Goal: Task Accomplishment & Management: Use online tool/utility

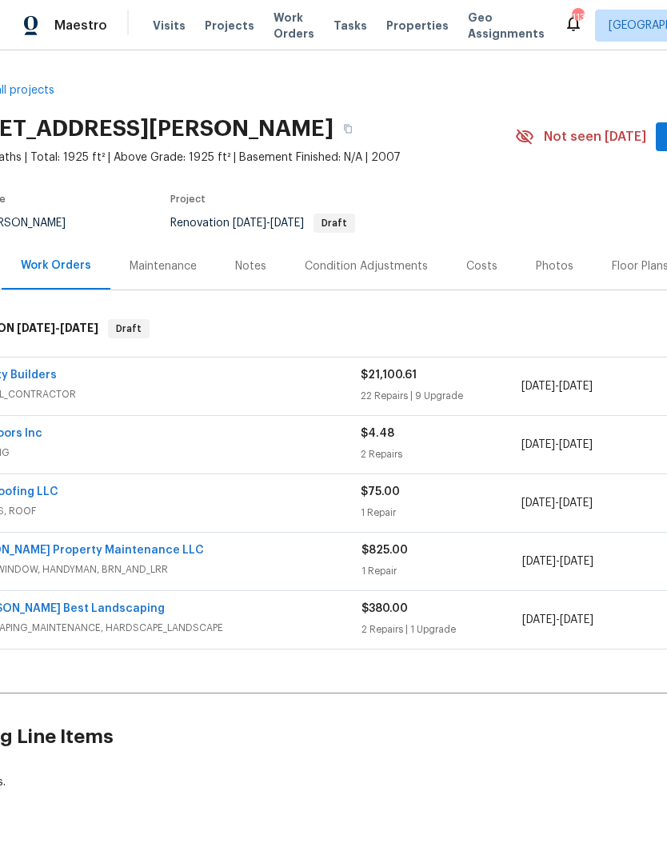
scroll to position [0, 170]
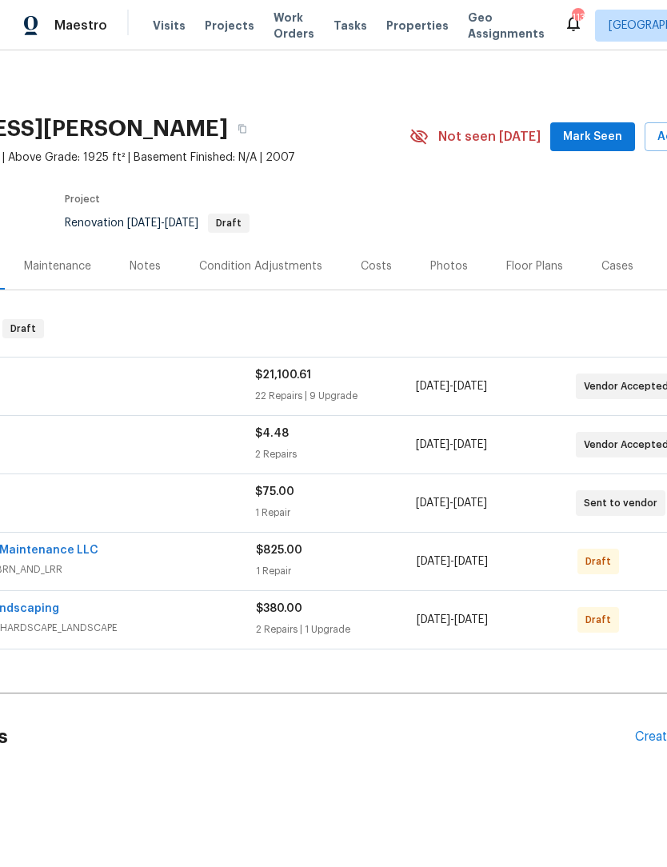
click at [609, 136] on span "Mark Seen" at bounding box center [592, 137] width 59 height 20
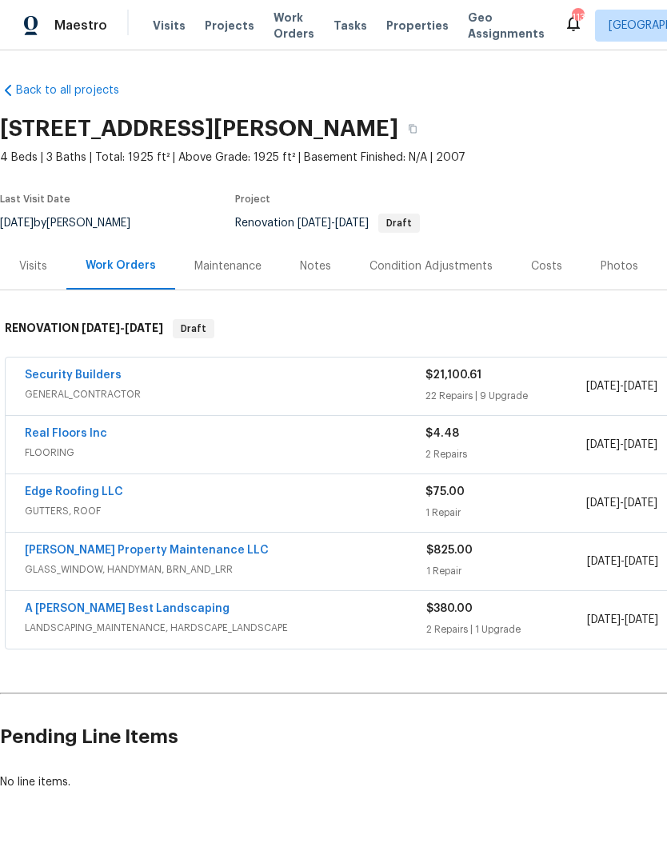
scroll to position [0, 0]
click at [103, 380] on link "Security Builders" at bounding box center [73, 374] width 97 height 11
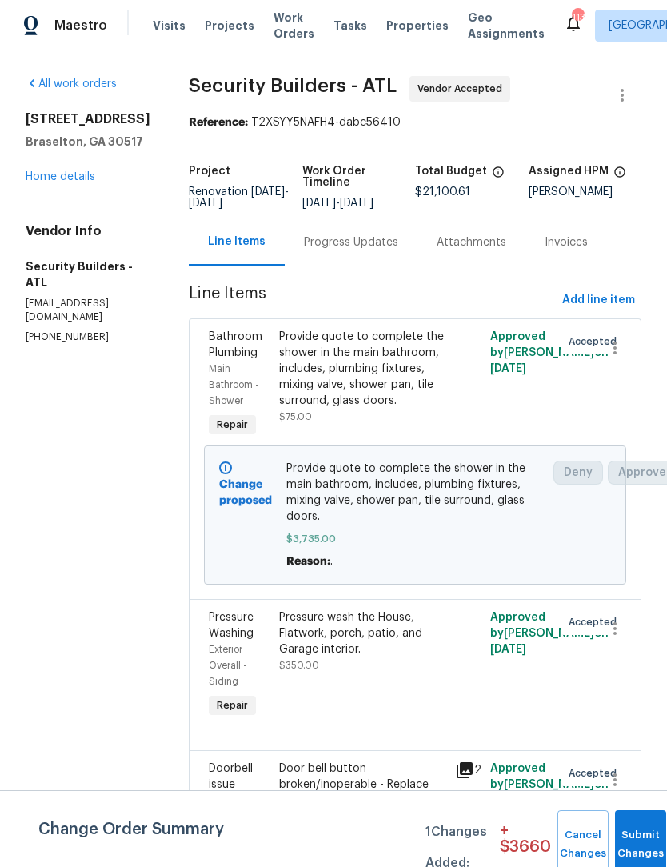
click at [640, 838] on button "Submit Changes" at bounding box center [640, 844] width 51 height 69
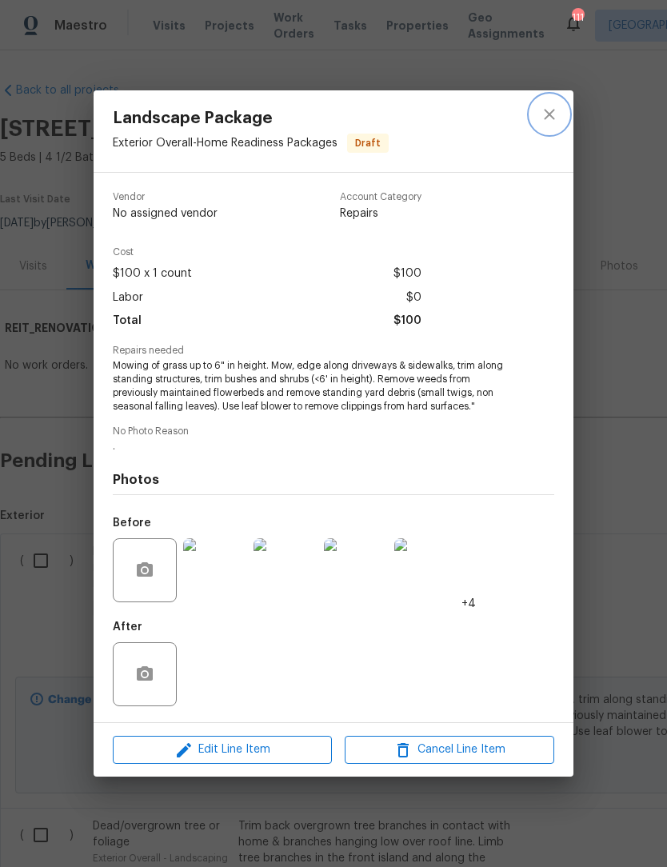
click at [561, 115] on button "close" at bounding box center [549, 114] width 38 height 38
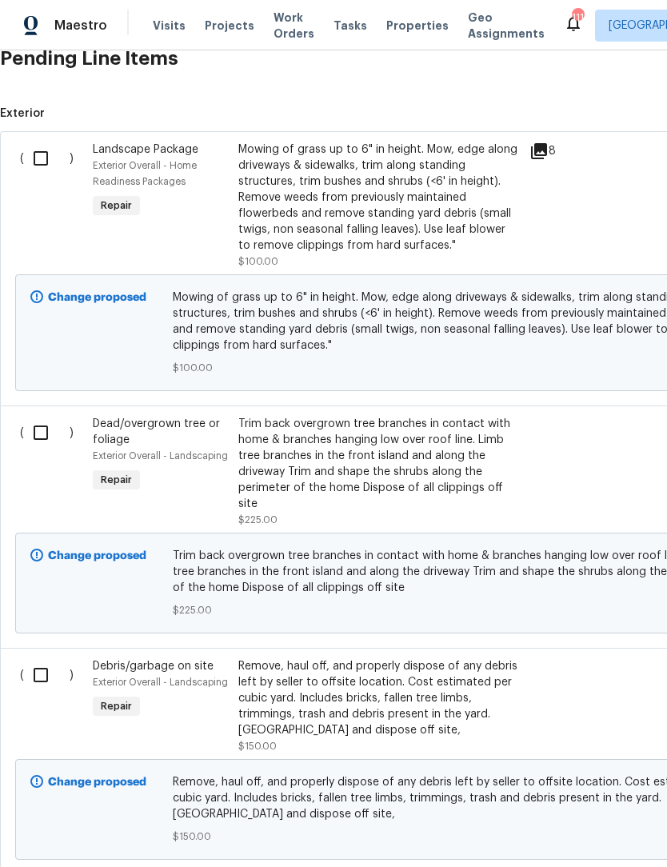
scroll to position [435, 3]
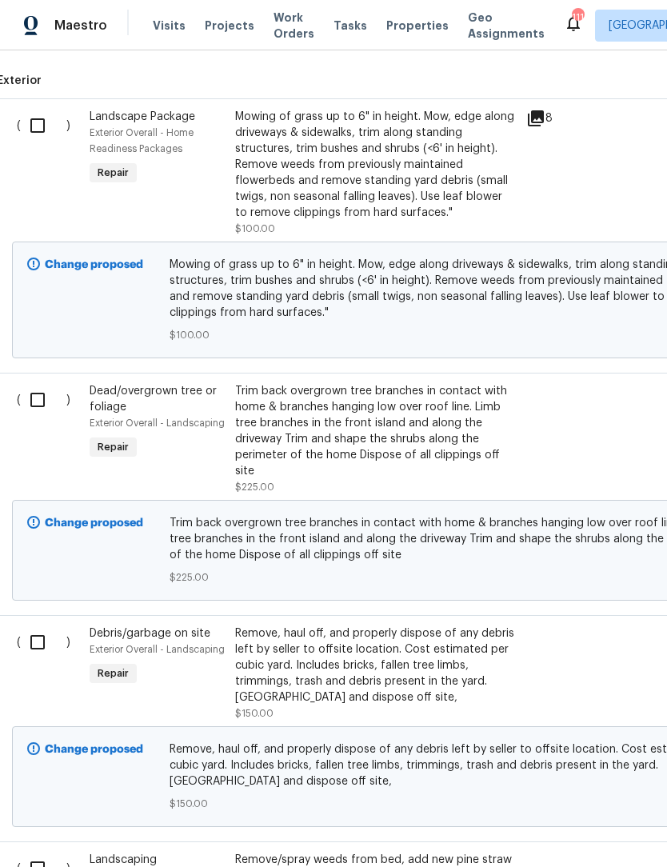
click at [401, 429] on div "Trim back overgrown tree branches in contact with home & branches hanging low o…" at bounding box center [375, 431] width 281 height 96
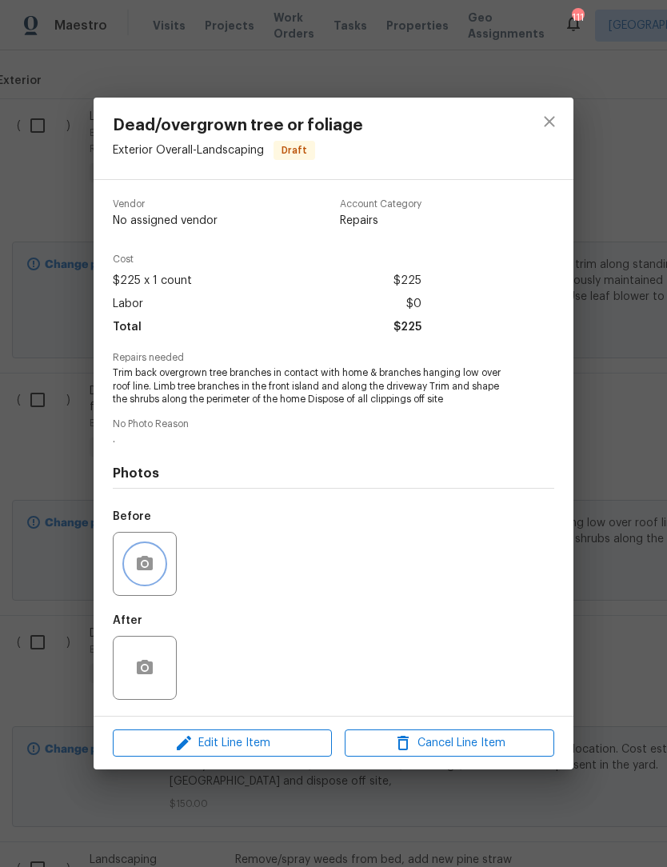
click at [150, 573] on icon "button" at bounding box center [144, 563] width 19 height 19
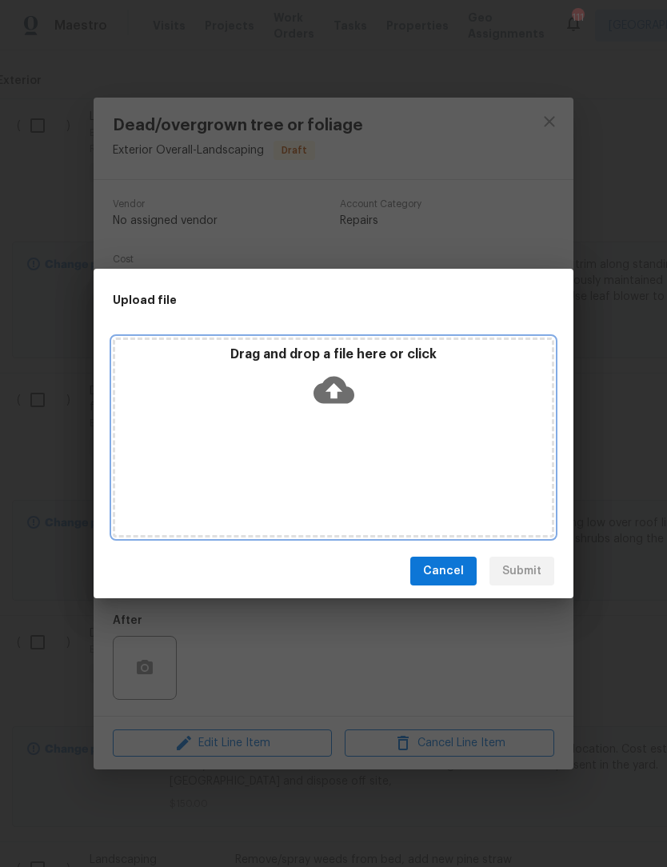
click at [346, 394] on icon at bounding box center [333, 390] width 41 height 27
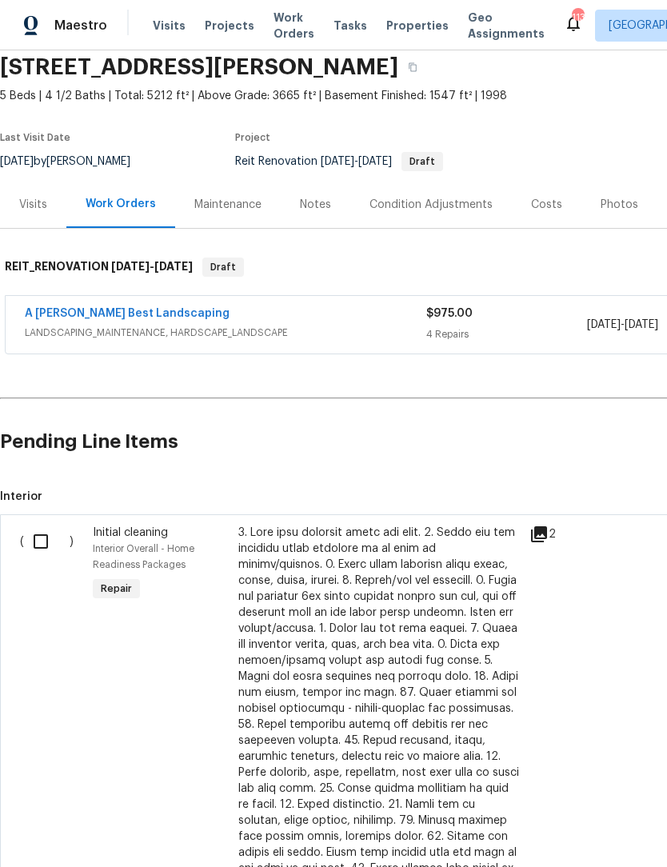
scroll to position [62, 0]
click at [35, 540] on input "checkbox" at bounding box center [47, 542] width 46 height 34
checkbox input "true"
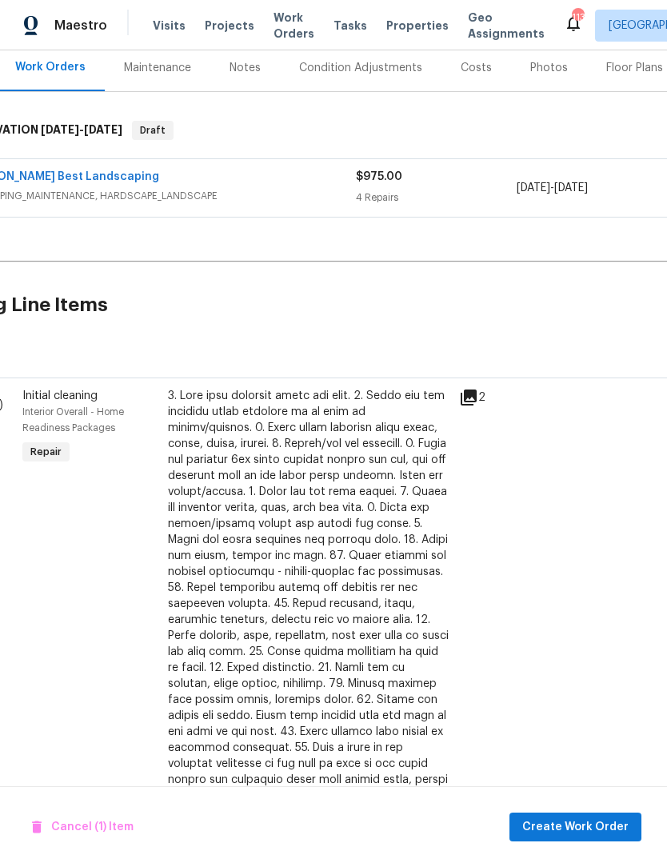
scroll to position [202, 73]
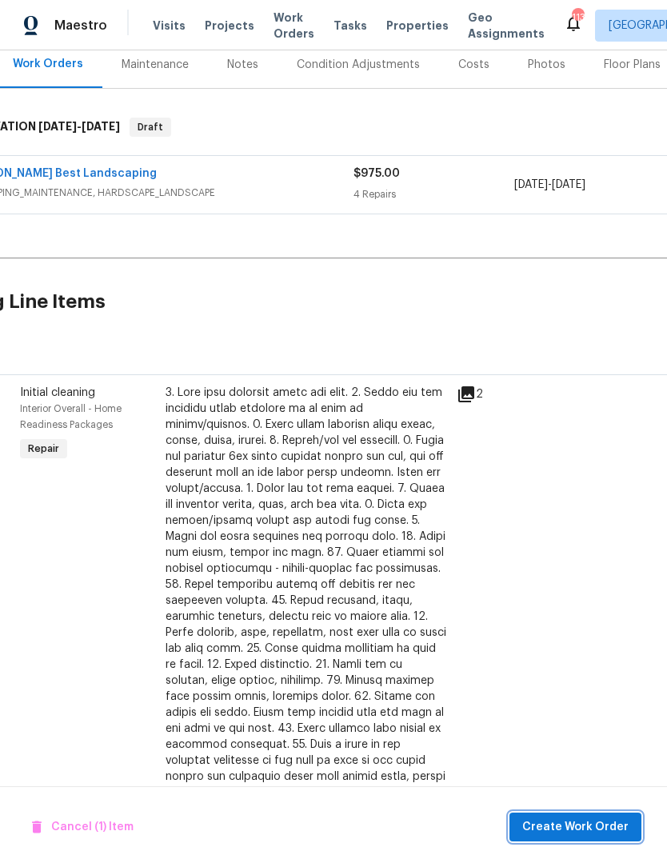
click at [570, 828] on span "Create Work Order" at bounding box center [575, 827] width 106 height 20
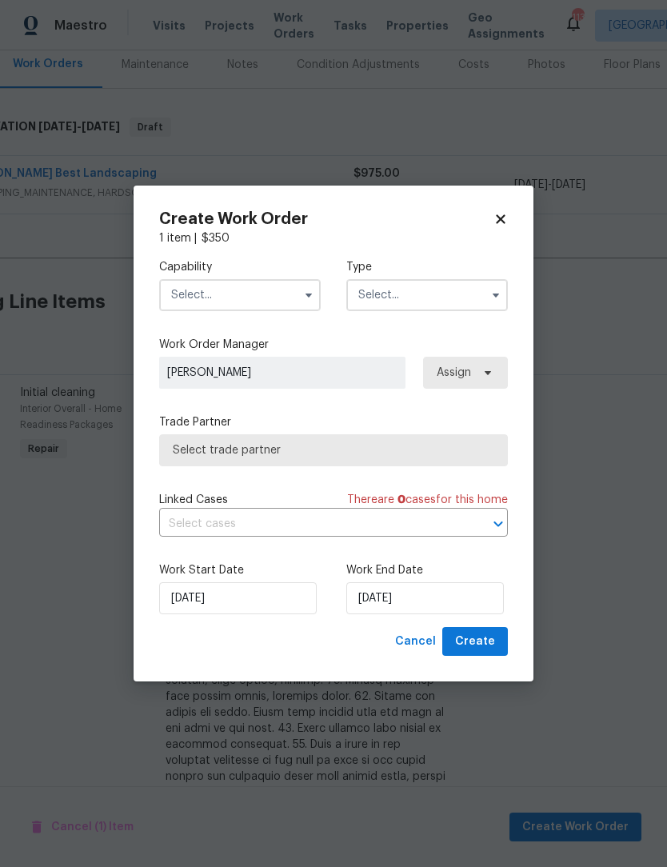
click at [307, 293] on icon "button" at bounding box center [308, 295] width 6 height 4
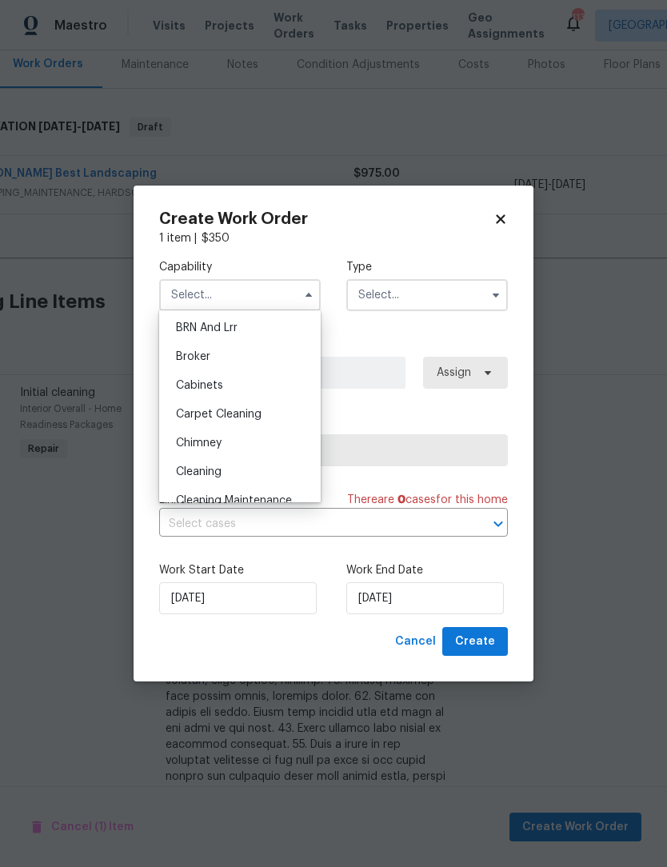
scroll to position [88, 0]
click at [272, 465] on div "Cleaning" at bounding box center [240, 471] width 154 height 29
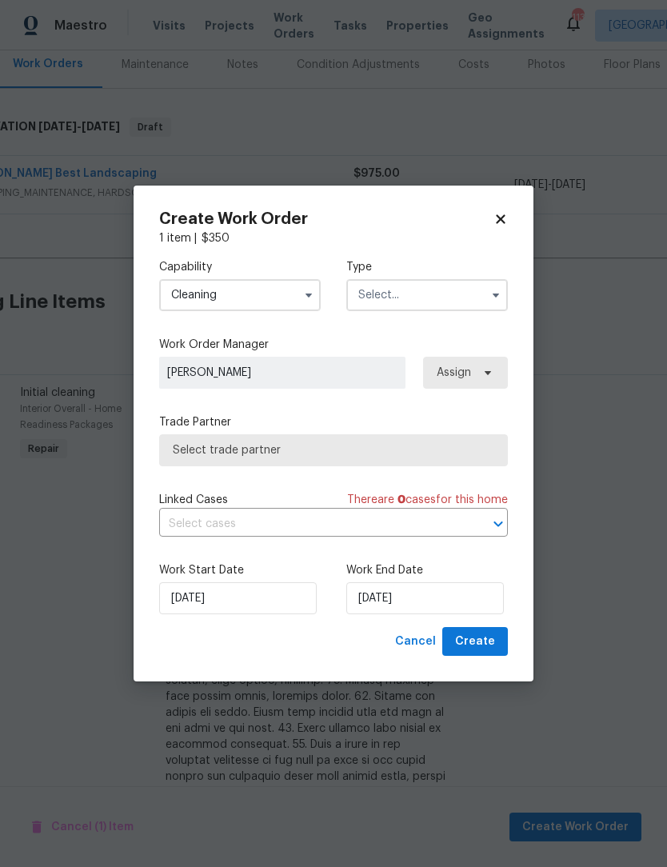
type input "Cleaning"
click at [482, 297] on input "text" at bounding box center [427, 295] width 162 height 32
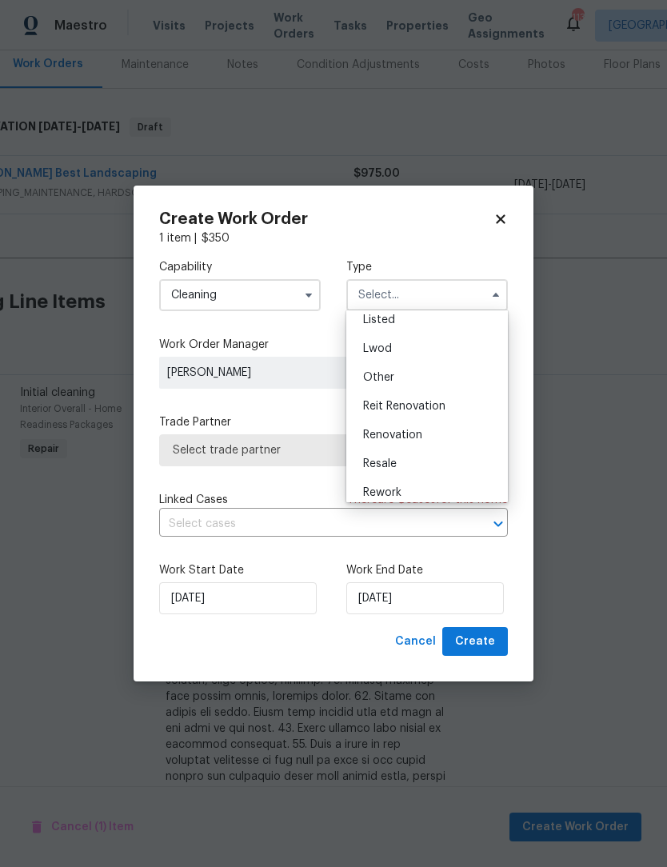
scroll to position [151, 0]
click at [453, 410] on div "Reit Renovation" at bounding box center [427, 407] width 154 height 29
type input "Reit Renovation"
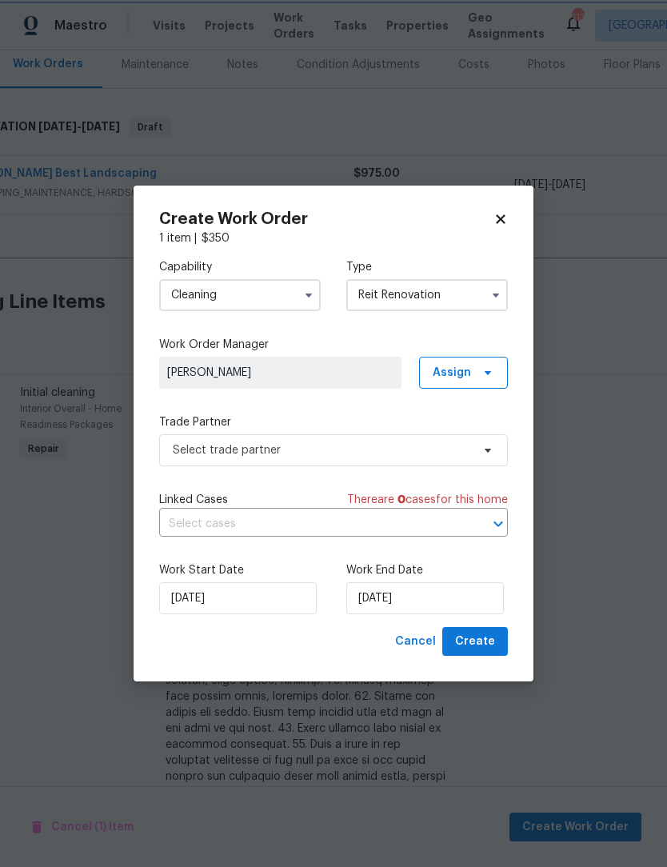
scroll to position [0, 0]
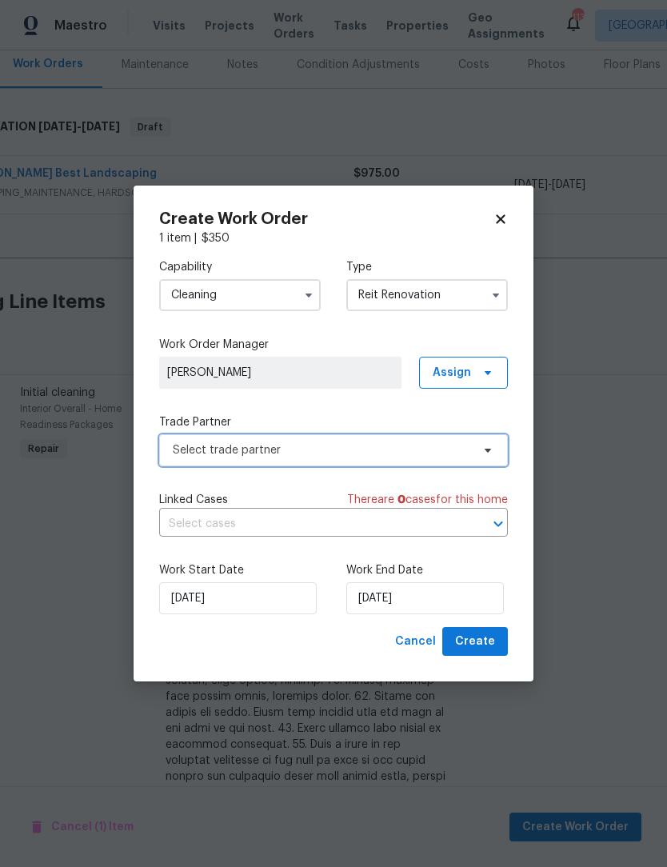
click at [485, 454] on icon at bounding box center [487, 450] width 13 height 13
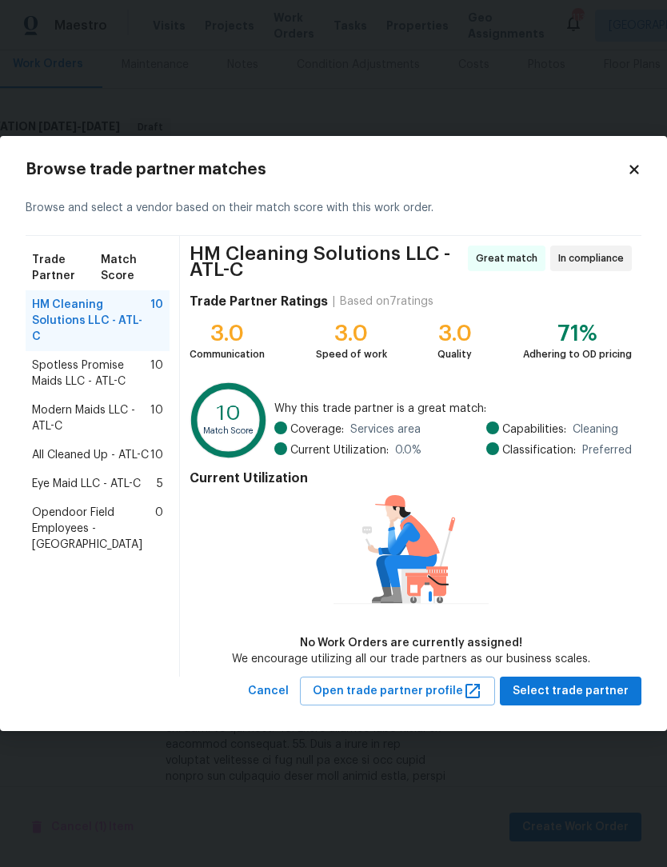
click at [42, 363] on span "Spotless Promise Maids LLC - ATL-C" at bounding box center [91, 373] width 118 height 32
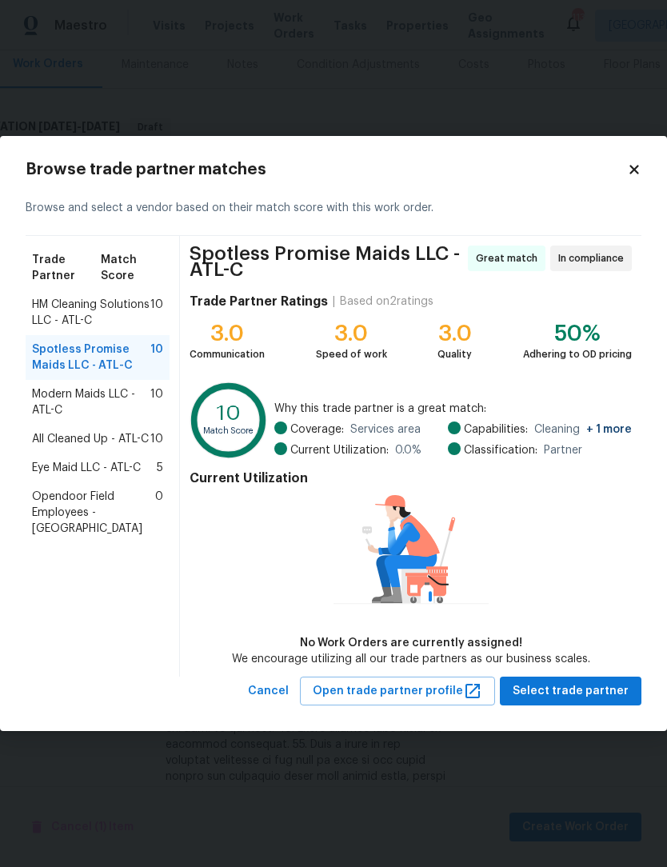
click at [27, 409] on div "Modern Maids LLC - ATL-C 10" at bounding box center [98, 402] width 144 height 45
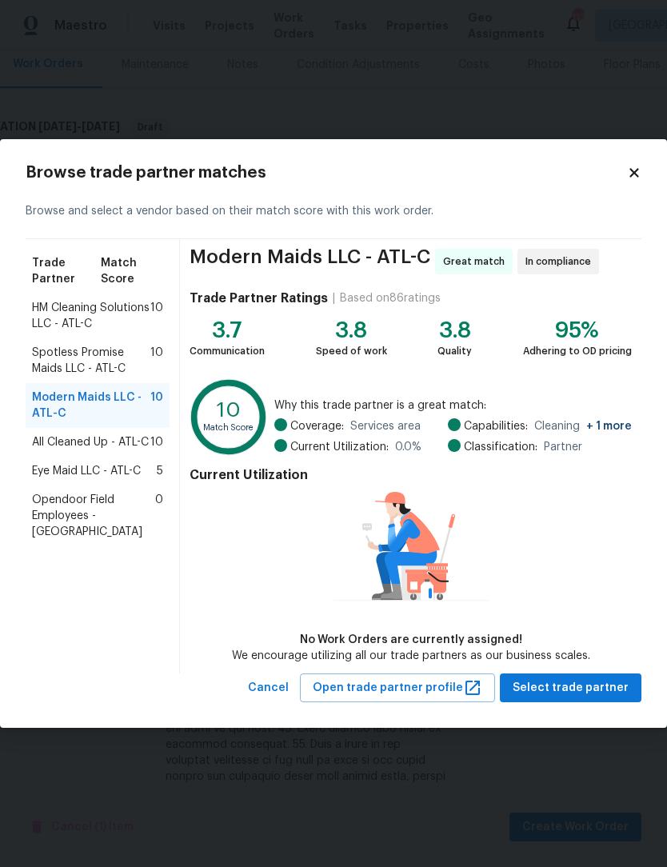
click at [50, 443] on span "All Cleaned Up - ATL-C" at bounding box center [90, 442] width 117 height 16
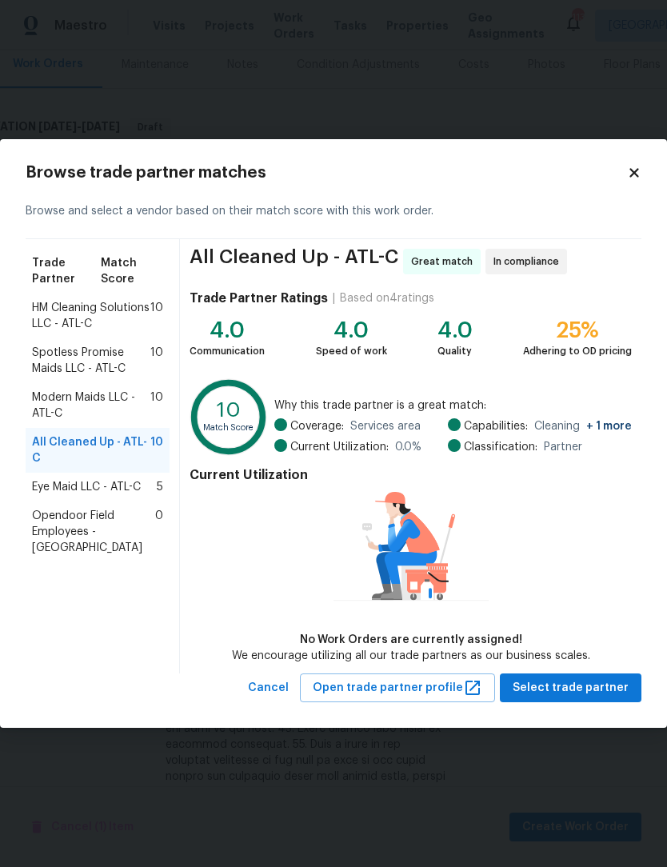
click at [50, 488] on span "Eye Maid LLC - ATL-C" at bounding box center [86, 487] width 109 height 16
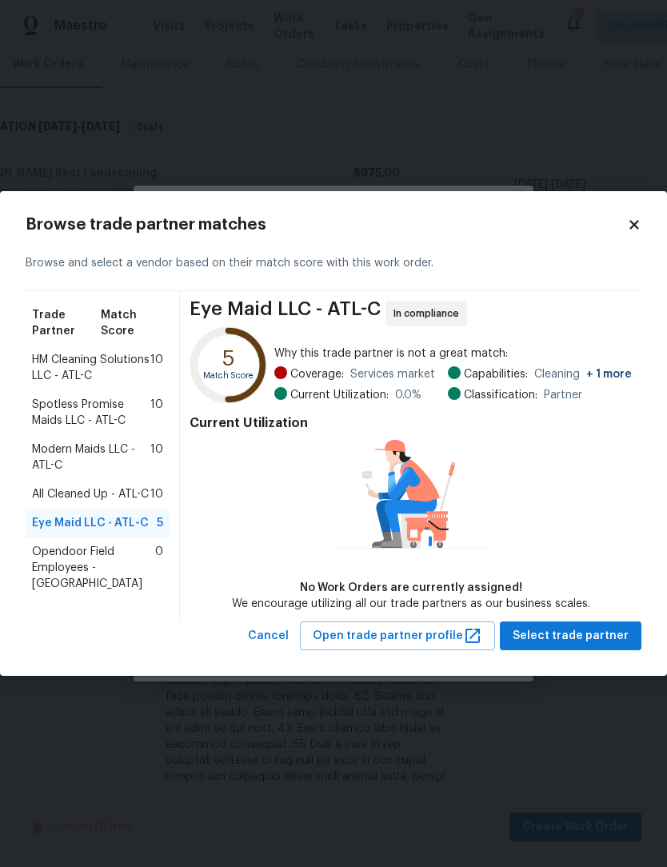
click at [54, 549] on span "Opendoor Field Employees - [GEOGRAPHIC_DATA]" at bounding box center [93, 568] width 123 height 48
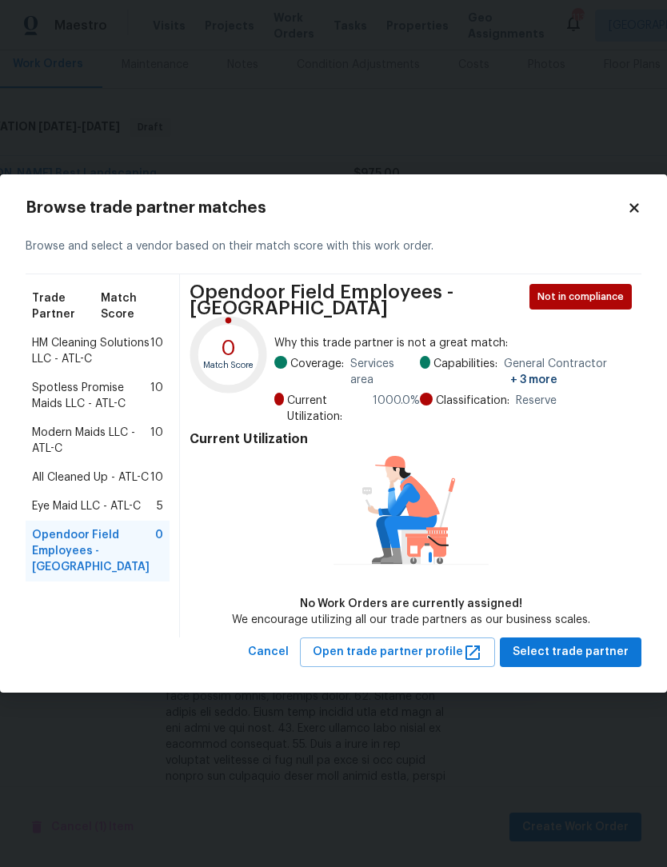
click at [49, 438] on span "Modern Maids LLC - ATL-C" at bounding box center [91, 441] width 118 height 32
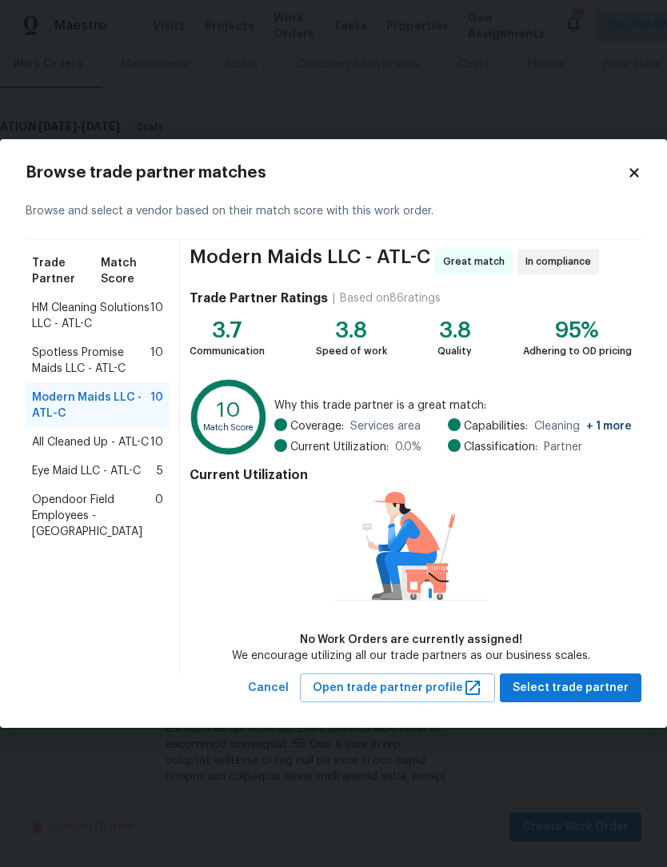
click at [43, 363] on span "Spotless Promise Maids LLC - ATL-C" at bounding box center [91, 361] width 118 height 32
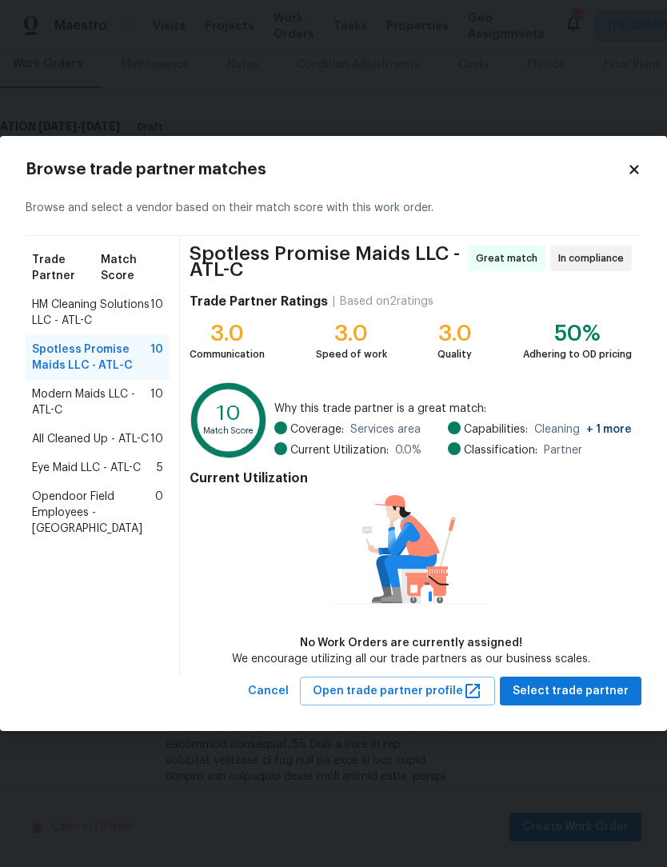
click at [46, 323] on span "HM Cleaning Solutions LLC - ATL-C" at bounding box center [91, 313] width 118 height 32
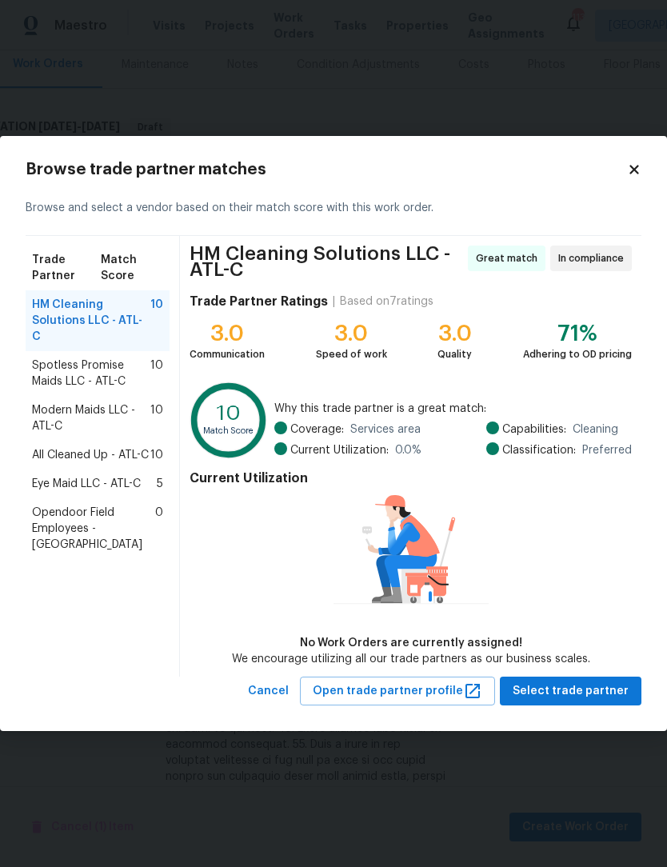
click at [633, 173] on icon at bounding box center [634, 169] width 14 height 14
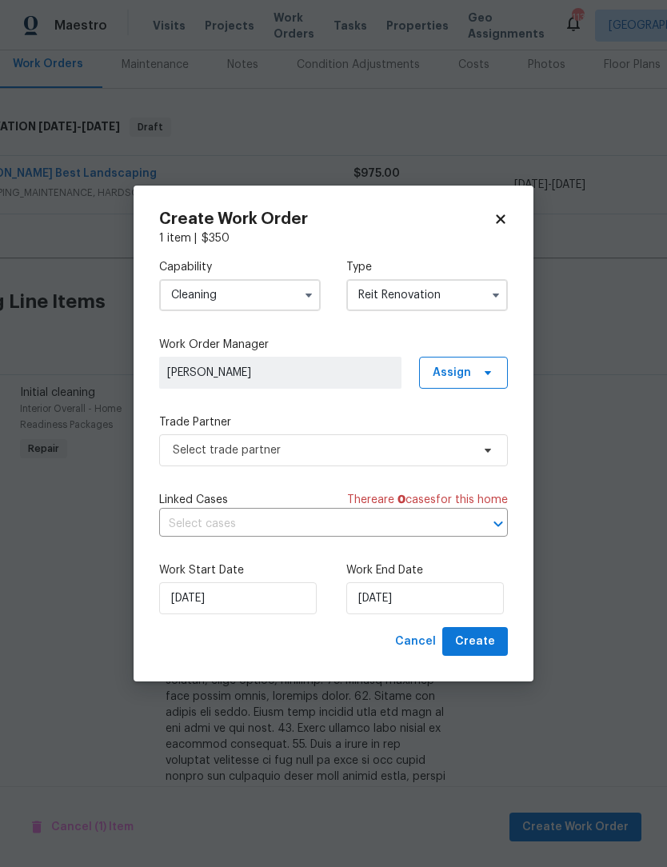
click at [315, 293] on button "button" at bounding box center [308, 294] width 19 height 19
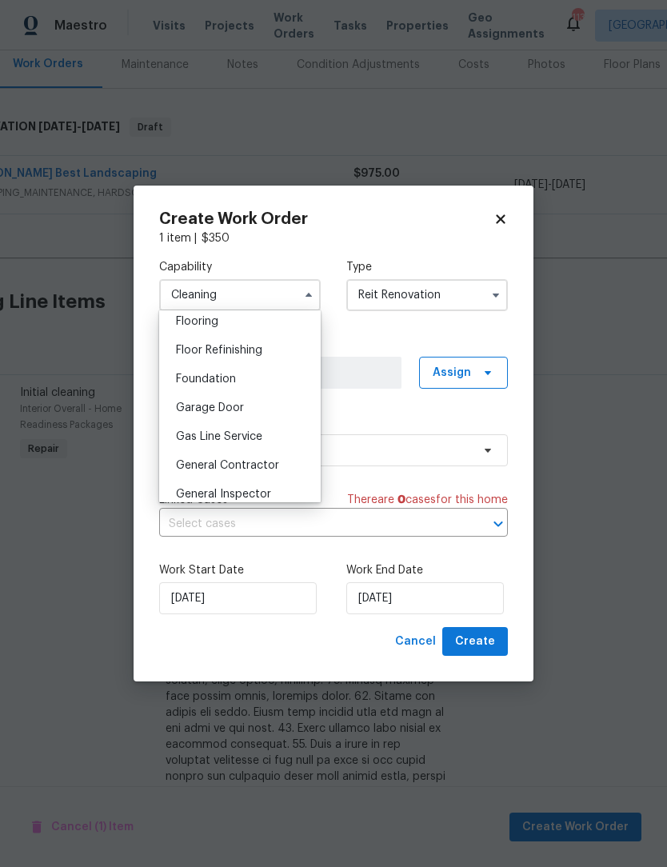
scroll to position [629, 0]
click at [272, 465] on span "General Contractor" at bounding box center [227, 464] width 103 height 11
type input "General Contractor"
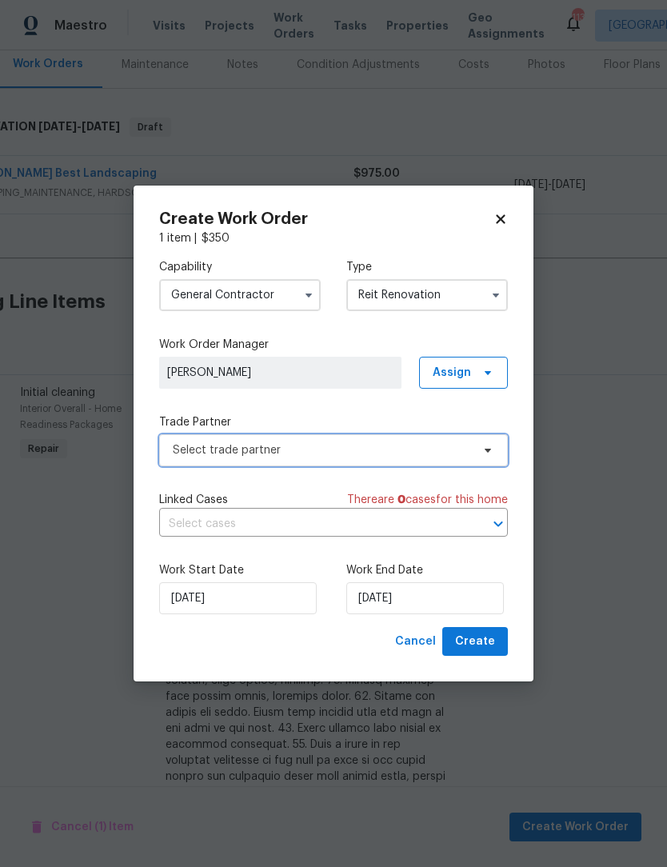
click at [495, 454] on span "Select trade partner" at bounding box center [333, 450] width 349 height 32
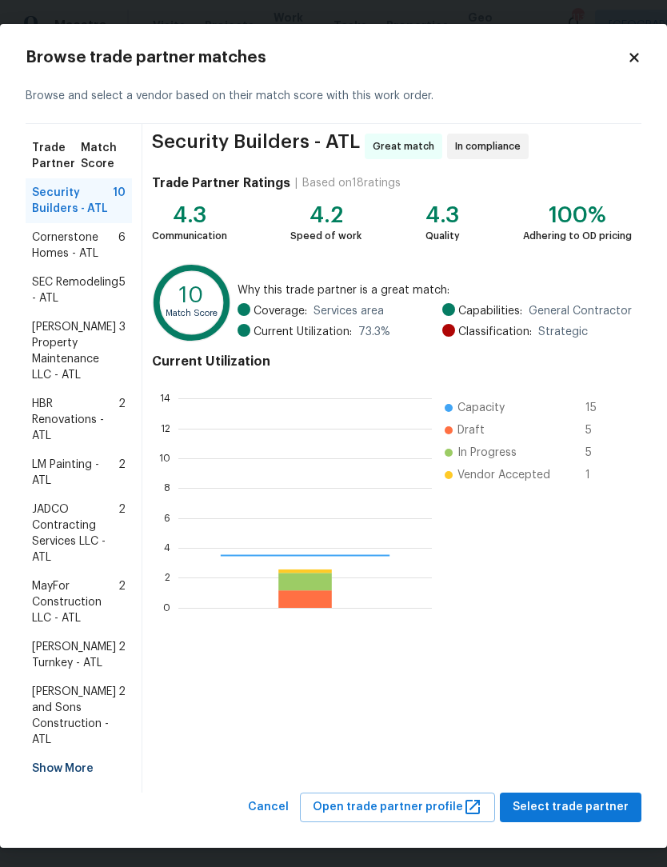
scroll to position [224, 253]
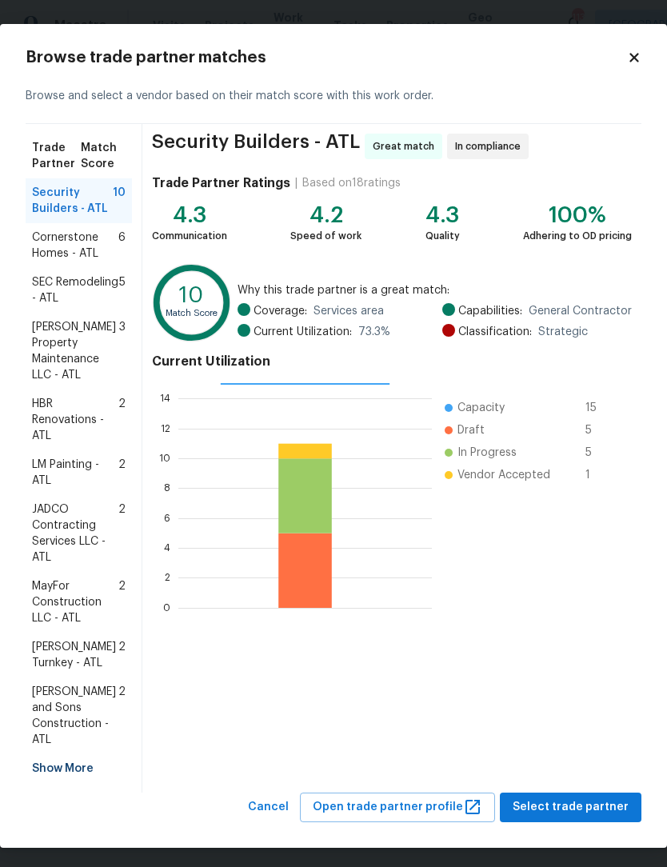
click at [53, 471] on span "LM Painting - ATL" at bounding box center [75, 473] width 86 height 32
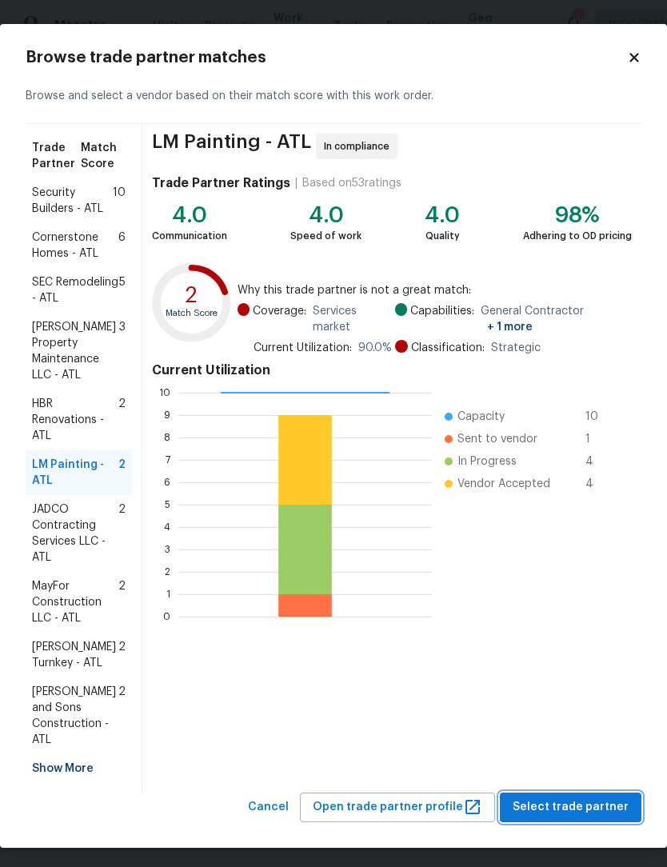
click at [591, 797] on span "Select trade partner" at bounding box center [571, 807] width 116 height 20
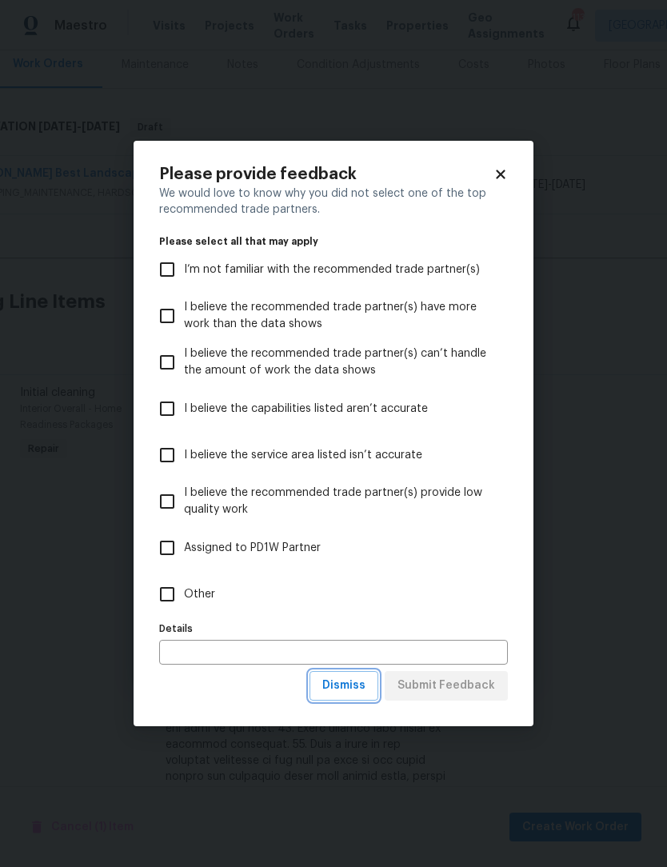
click at [350, 699] on button "Dismiss" at bounding box center [343, 686] width 69 height 30
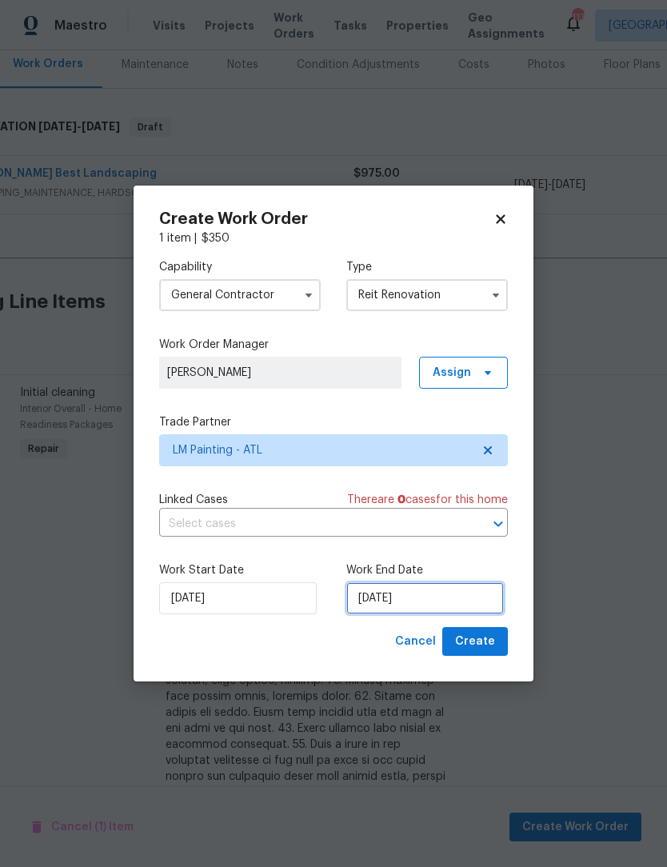
click at [469, 603] on input "[DATE]" at bounding box center [425, 598] width 158 height 32
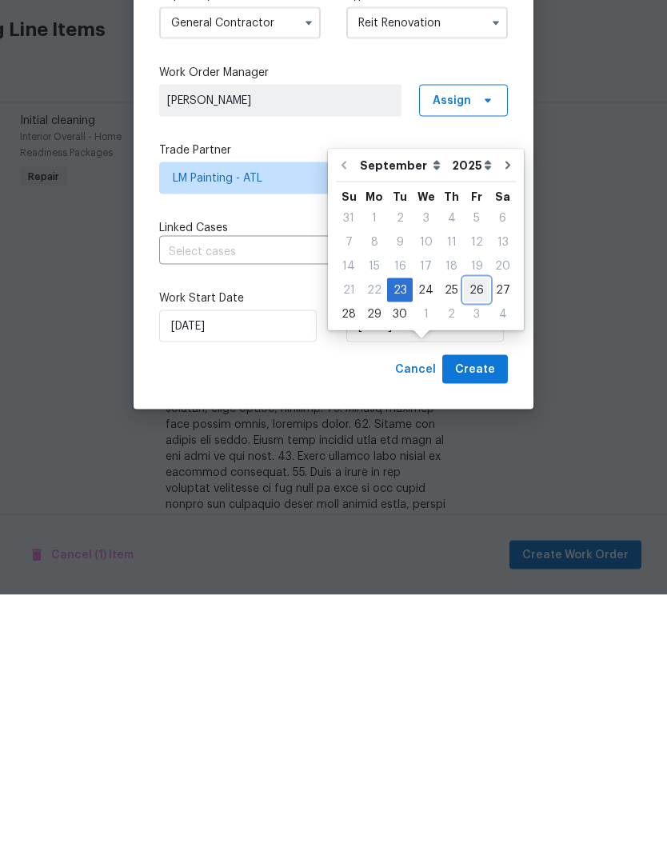
click at [469, 551] on div "26" at bounding box center [477, 562] width 26 height 22
type input "[DATE]"
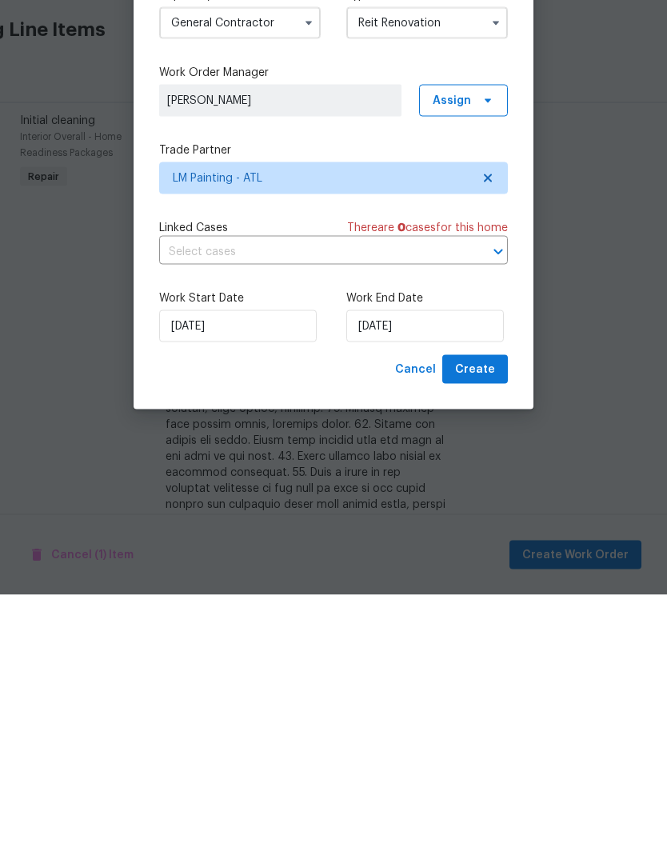
scroll to position [53, 0]
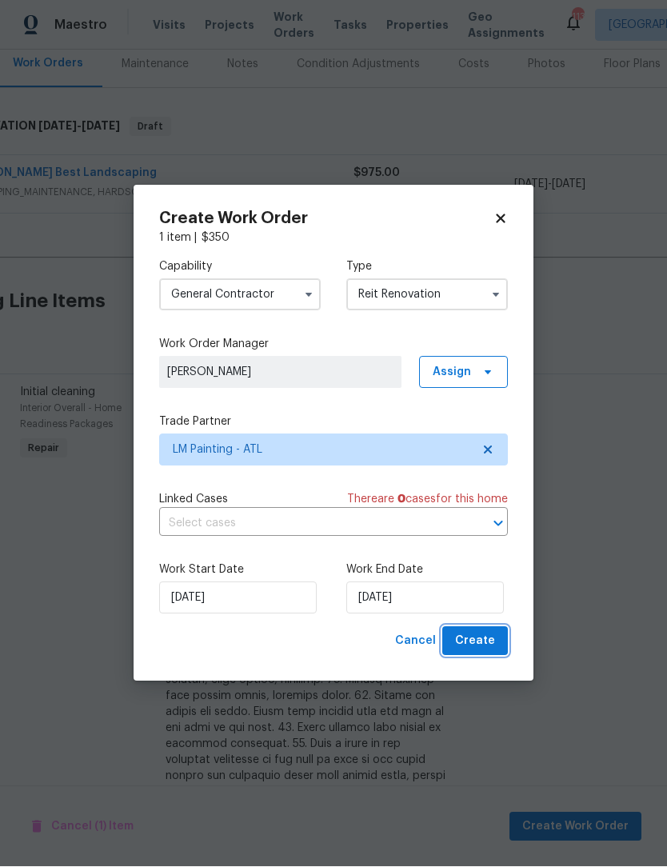
click at [491, 637] on span "Create" at bounding box center [475, 642] width 40 height 20
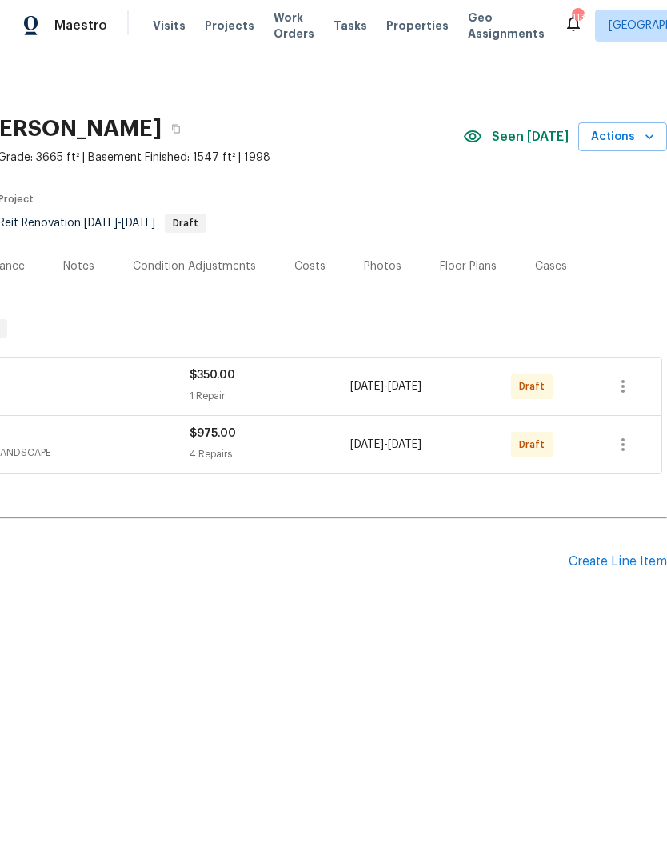
scroll to position [0, 237]
click at [625, 386] on icon "button" at bounding box center [622, 386] width 3 height 13
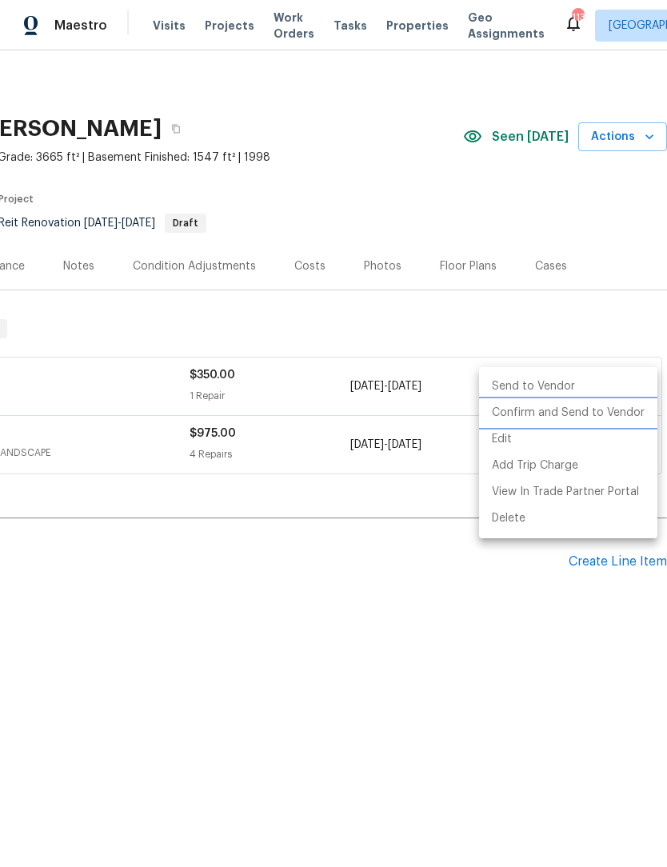
click at [611, 412] on li "Confirm and Send to Vendor" at bounding box center [568, 413] width 178 height 26
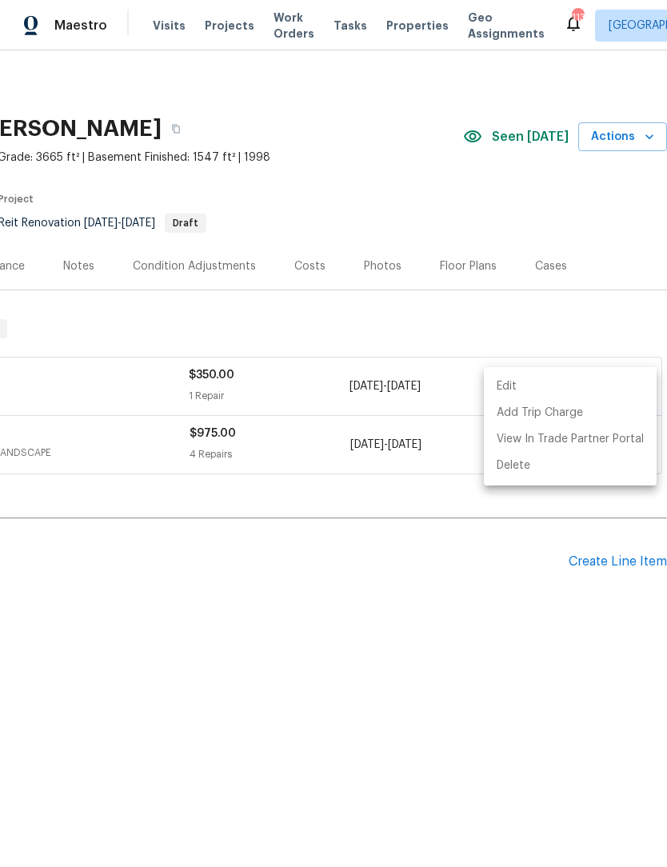
click at [471, 582] on div at bounding box center [333, 433] width 667 height 867
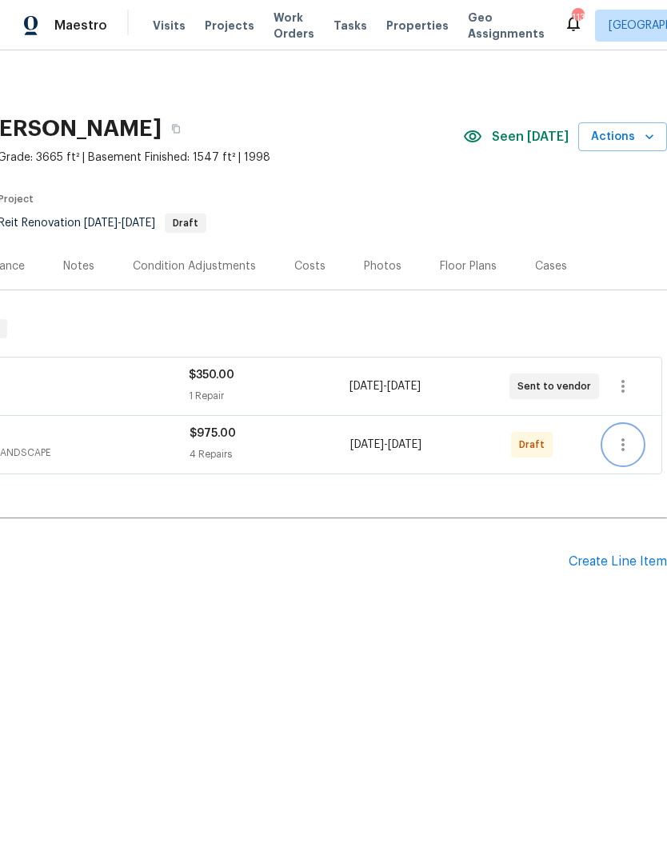
click at [629, 449] on icon "button" at bounding box center [622, 444] width 19 height 19
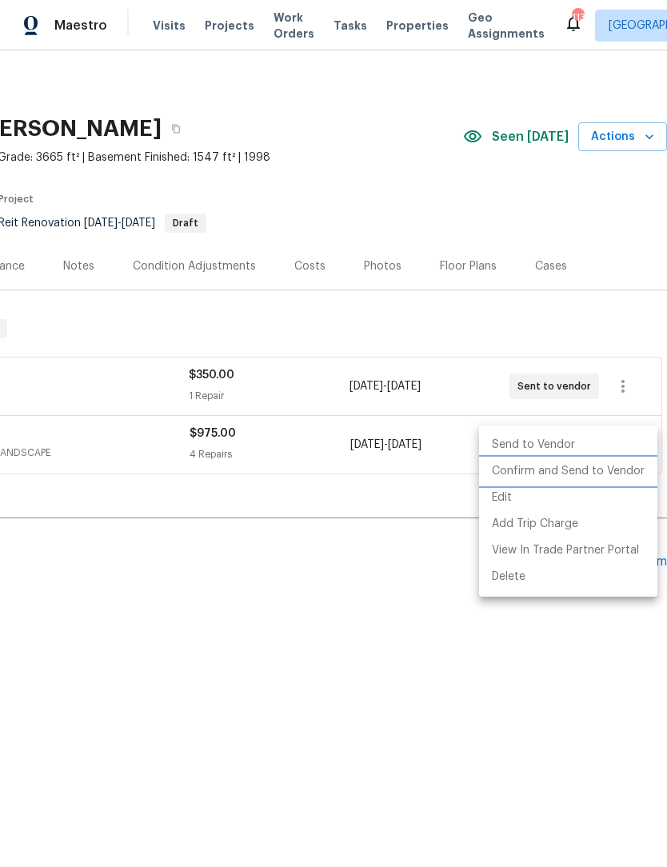
click at [601, 471] on li "Confirm and Send to Vendor" at bounding box center [568, 471] width 178 height 26
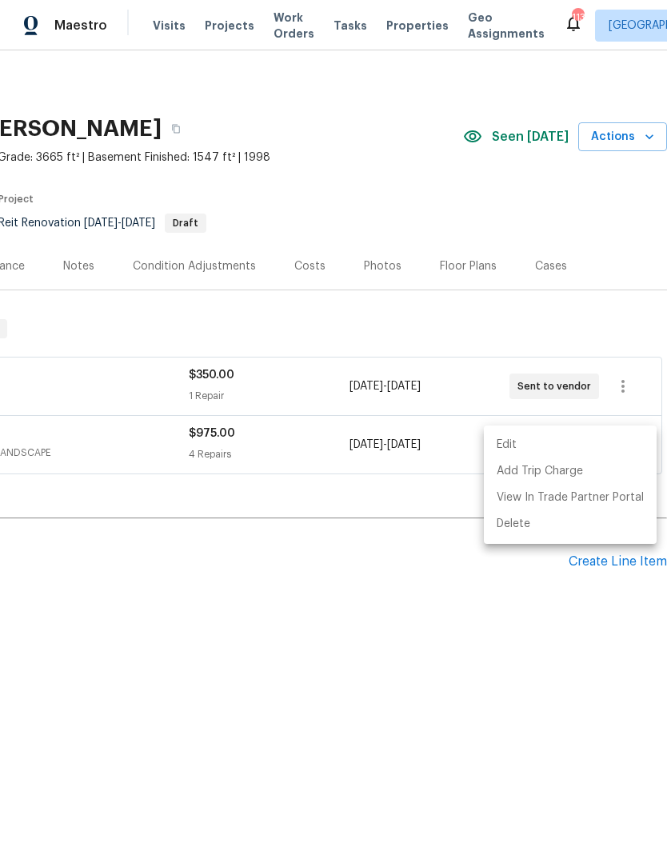
click at [369, 668] on div at bounding box center [333, 433] width 667 height 867
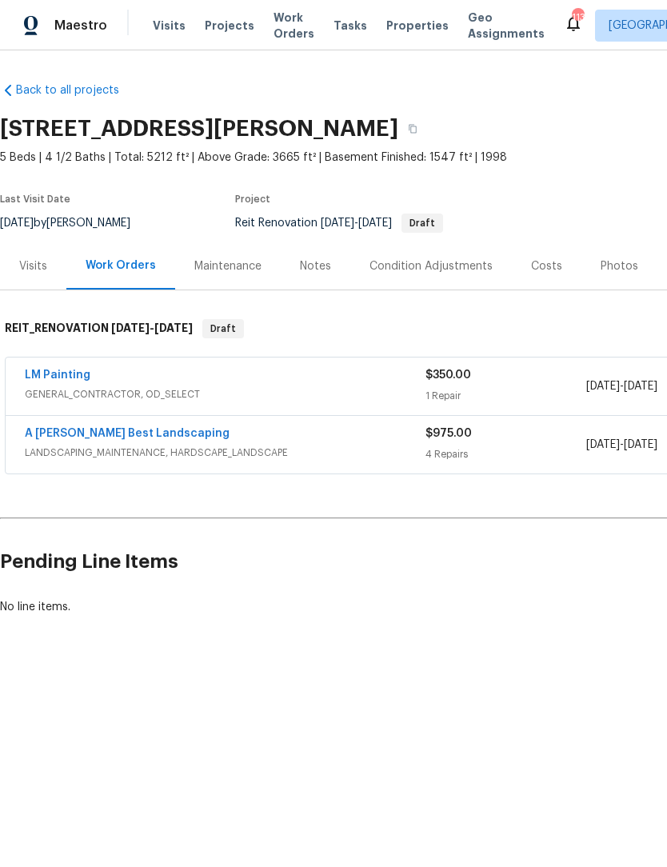
scroll to position [0, 0]
click at [82, 378] on link "LM Painting" at bounding box center [58, 374] width 66 height 11
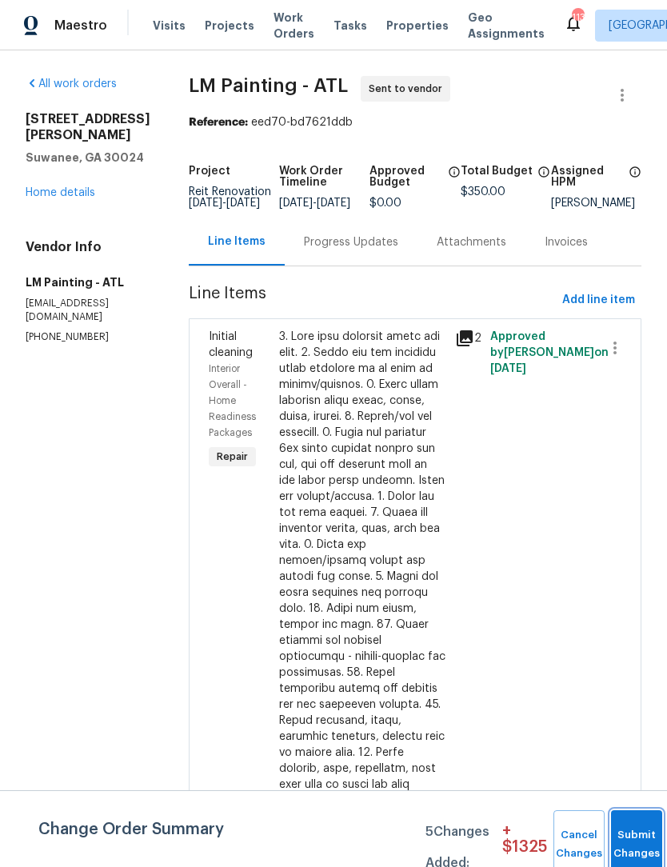
click at [639, 847] on span "Submit Changes" at bounding box center [636, 844] width 35 height 37
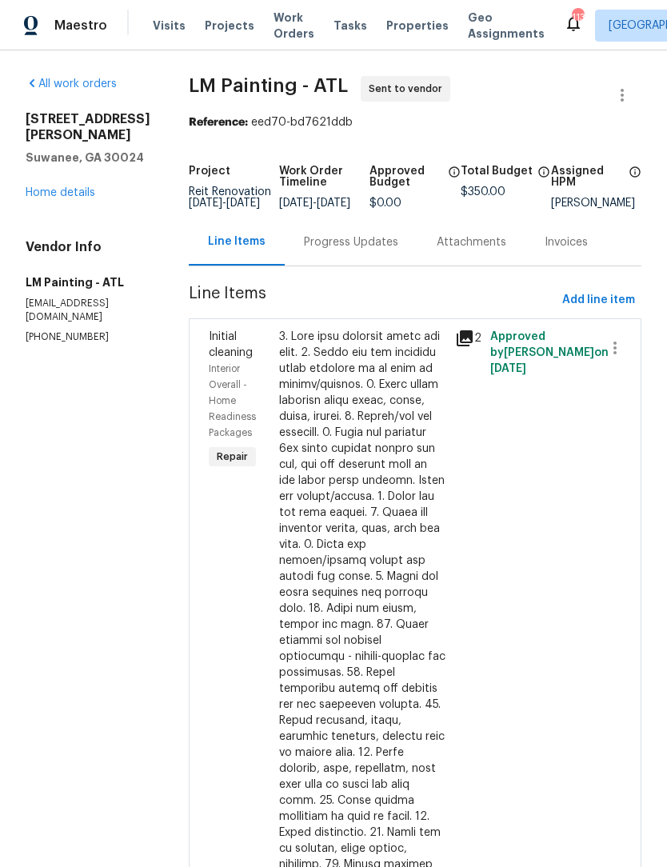
click at [382, 250] on div "Progress Updates" at bounding box center [351, 242] width 94 height 16
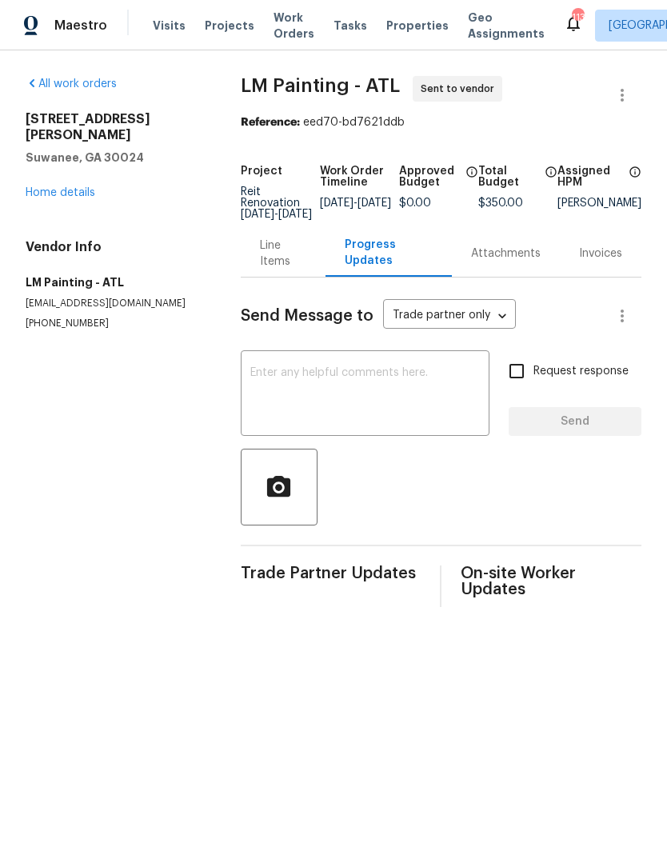
click at [401, 391] on textarea at bounding box center [364, 395] width 229 height 56
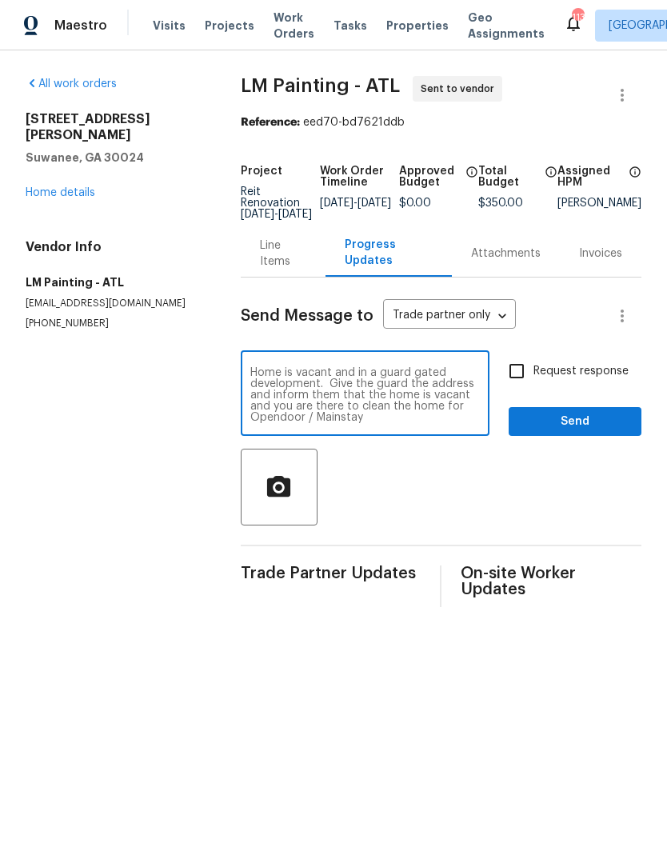
click at [398, 423] on textarea "Home is vacant and in a guard gated development. Give the guard the address and…" at bounding box center [364, 395] width 229 height 56
click at [392, 423] on textarea "Home is vacant and in a guard gated development. Give the guard the address and…" at bounding box center [364, 395] width 229 height 56
click at [385, 423] on textarea "Home is vacant and in a guard gated development. Give the guard the address and…" at bounding box center [364, 395] width 229 height 56
click at [389, 423] on textarea "Home is vacant and in a guard gated development. Give the guard the address and…" at bounding box center [364, 395] width 229 height 56
type textarea "Home is vacant and in a guard gated development. Give the guard the address and…"
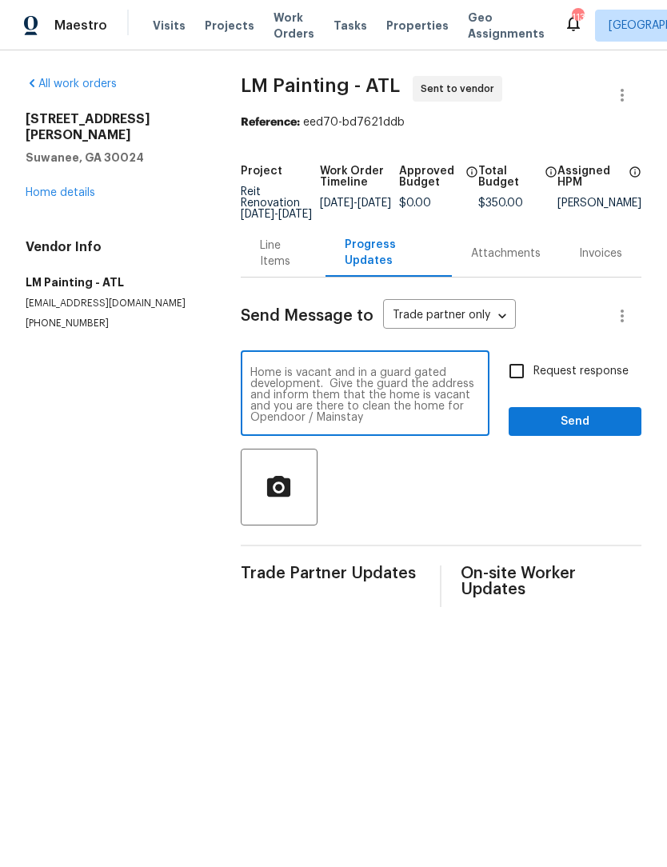
click at [521, 388] on input "Request response" at bounding box center [517, 371] width 34 height 34
checkbox input "true"
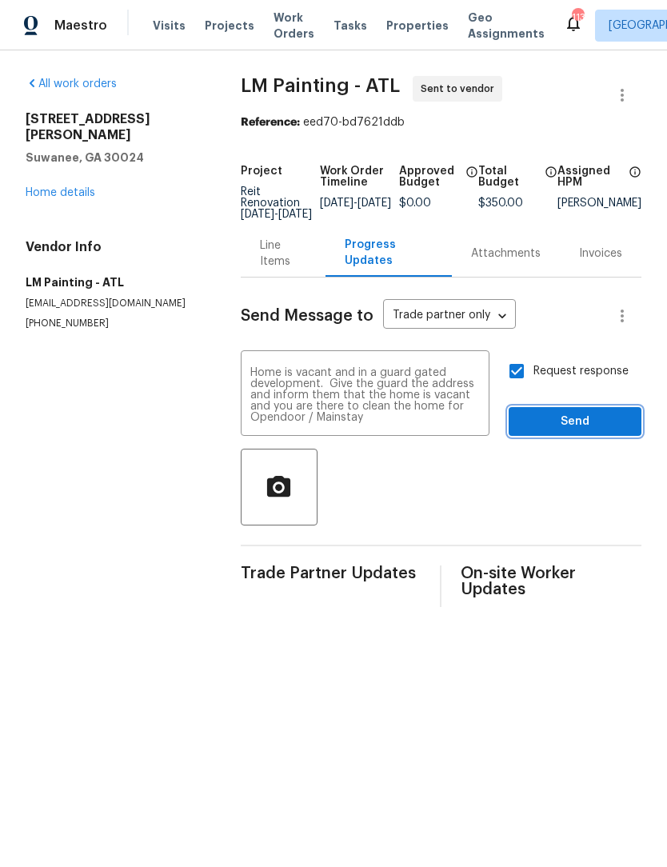
click at [589, 432] on span "Send" at bounding box center [574, 422] width 107 height 20
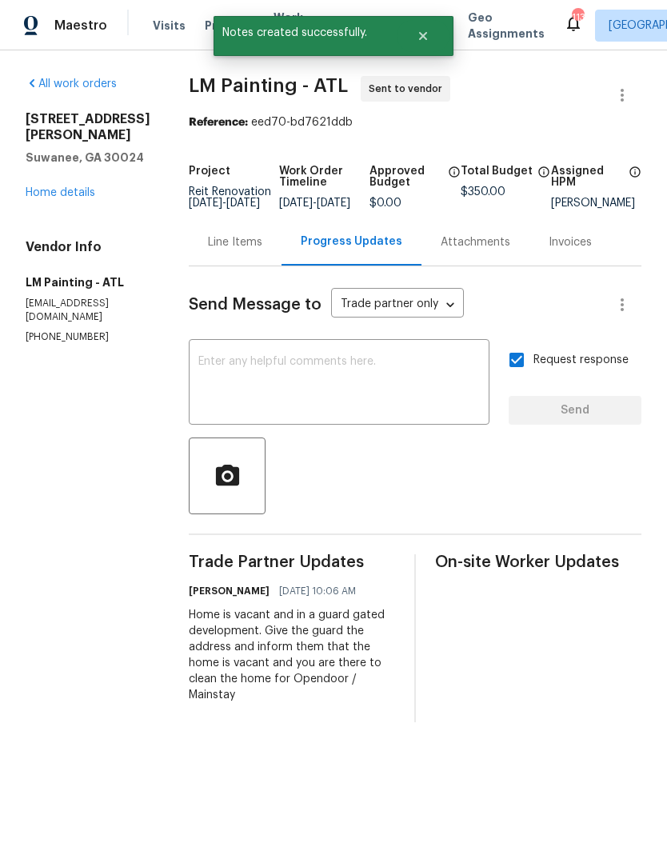
click at [75, 187] on link "Home details" at bounding box center [61, 192] width 70 height 11
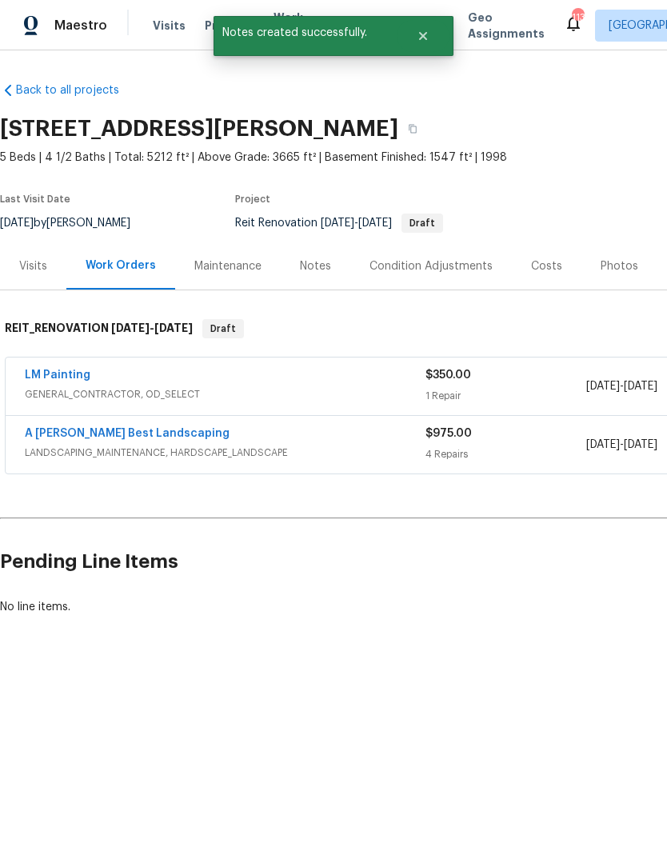
click at [92, 429] on link "A [PERSON_NAME] Best Landscaping" at bounding box center [127, 433] width 205 height 11
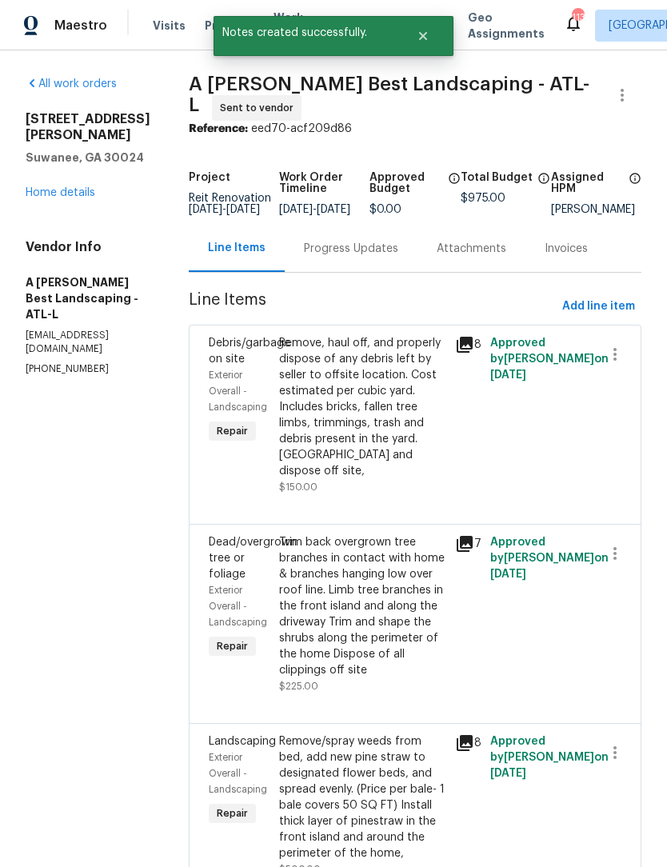
click at [373, 257] on div "Progress Updates" at bounding box center [351, 249] width 94 height 16
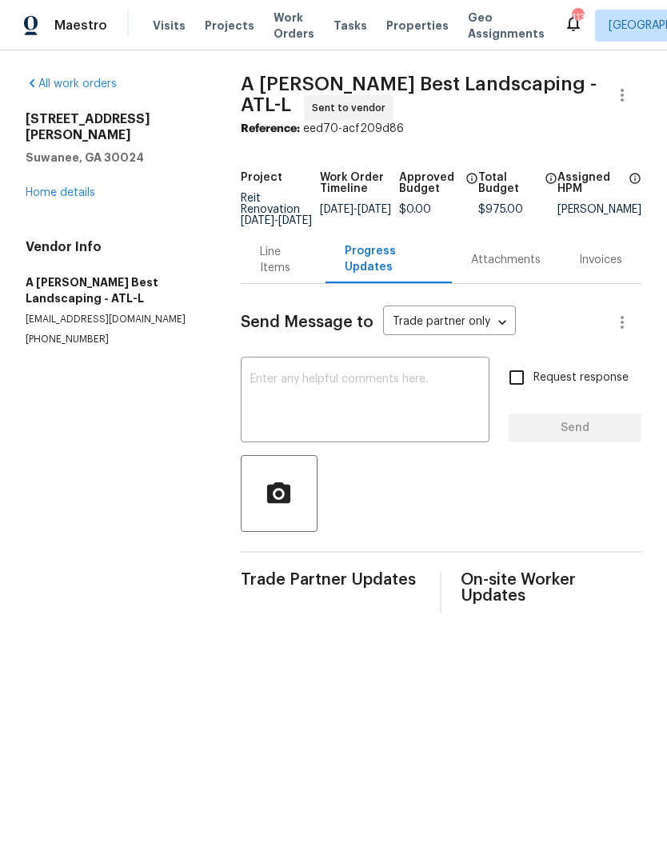
click at [326, 392] on textarea at bounding box center [364, 401] width 229 height 56
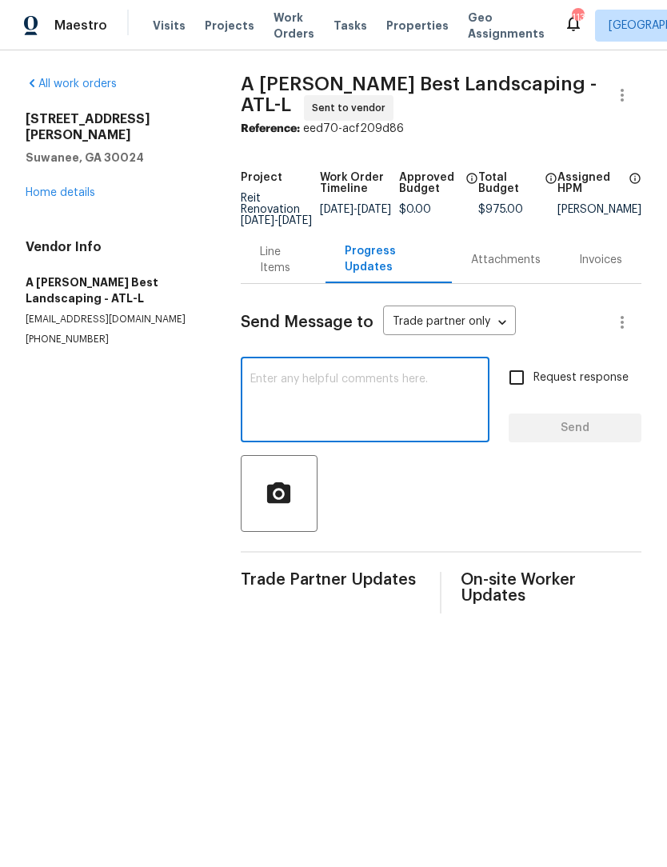
click at [313, 390] on textarea at bounding box center [364, 401] width 229 height 56
paste textarea "Home is vacant and in a guard gated development. Give the guard the address and…"
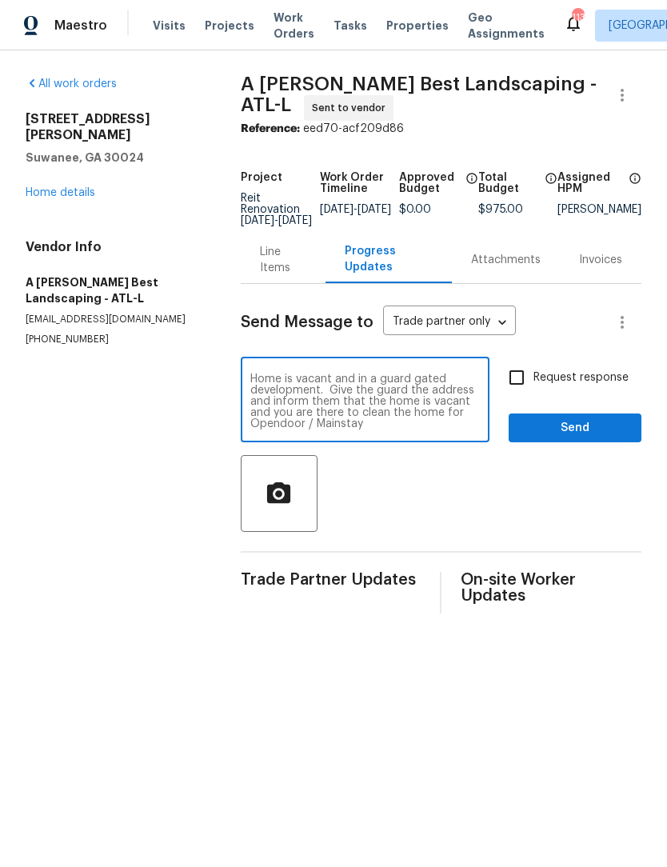
click at [357, 424] on textarea "Home is vacant and in a guard gated development. Give the guard the address and…" at bounding box center [364, 401] width 229 height 56
type textarea "Home is vacant and in a guard gated development. Give the guard the address and…"
click at [528, 394] on input "Request response" at bounding box center [517, 378] width 34 height 34
checkbox input "true"
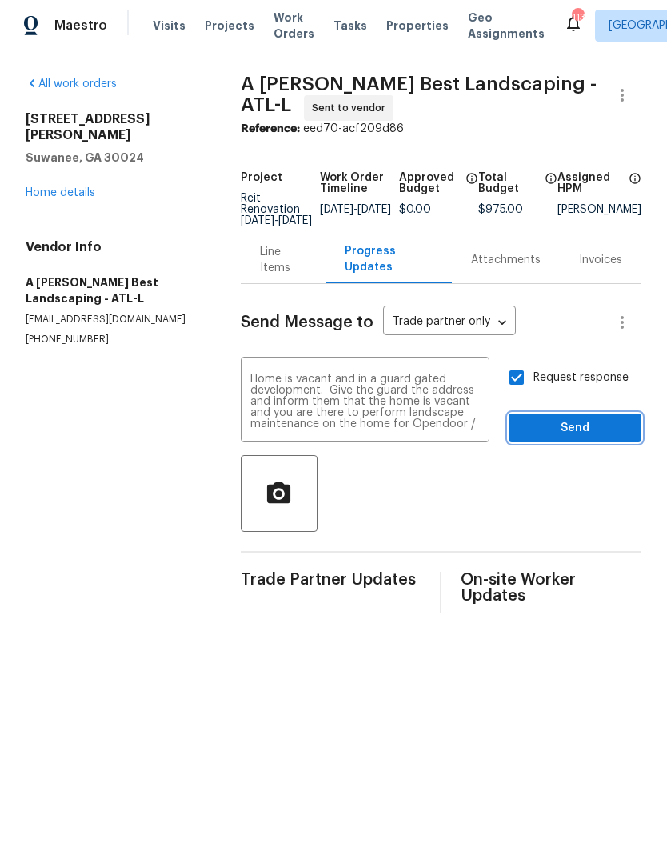
click at [597, 438] on span "Send" at bounding box center [574, 428] width 107 height 20
